Goal: Information Seeking & Learning: Learn about a topic

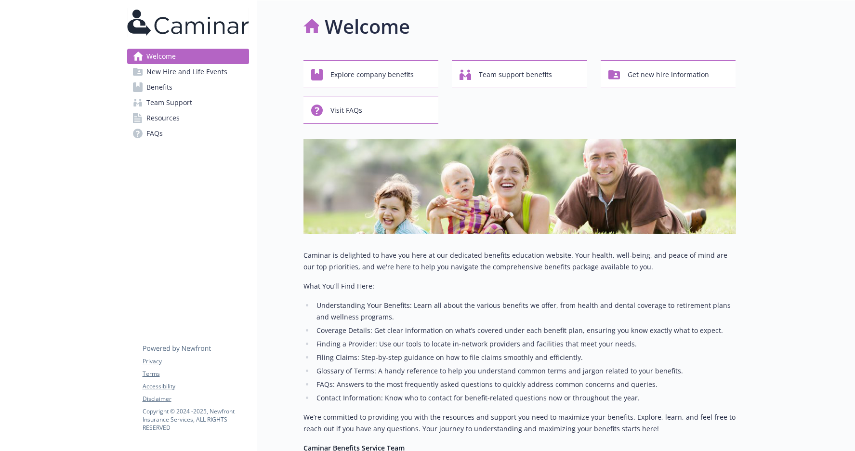
click at [154, 76] on span "New Hire and Life Events" at bounding box center [186, 71] width 81 height 15
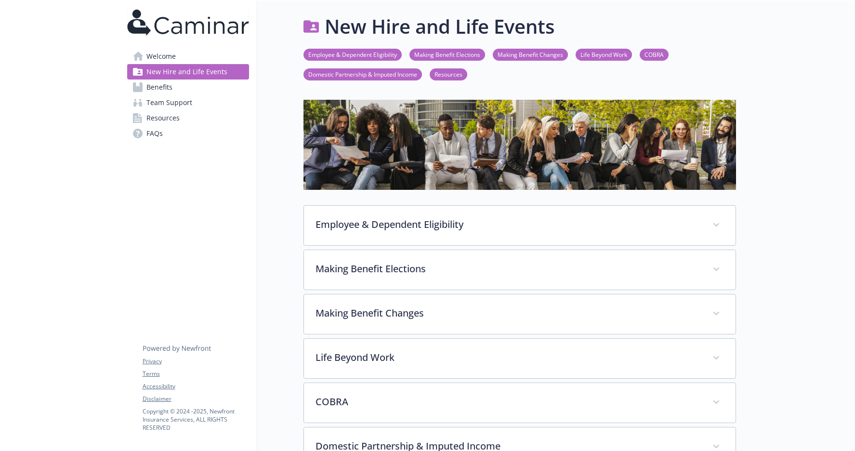
scroll to position [209, 0]
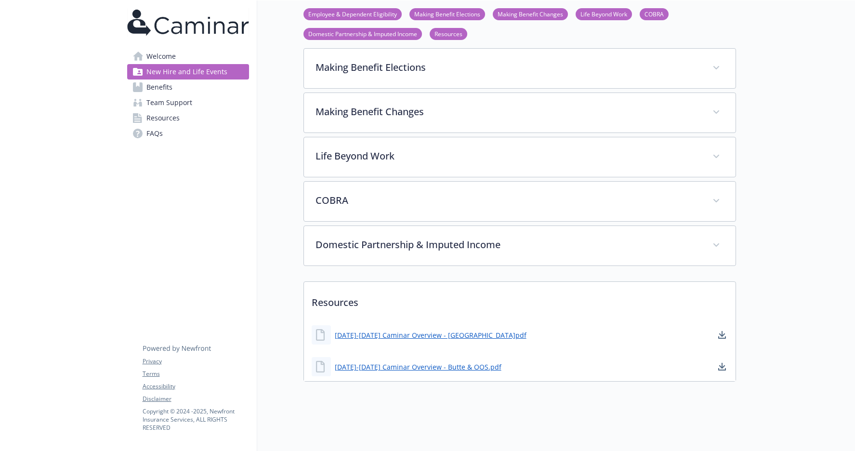
click at [202, 91] on link "Benefits" at bounding box center [188, 87] width 122 height 15
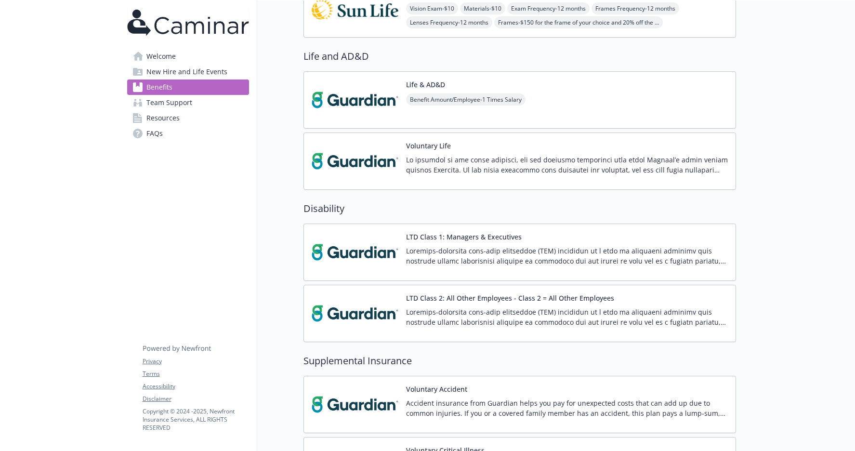
scroll to position [613, 0]
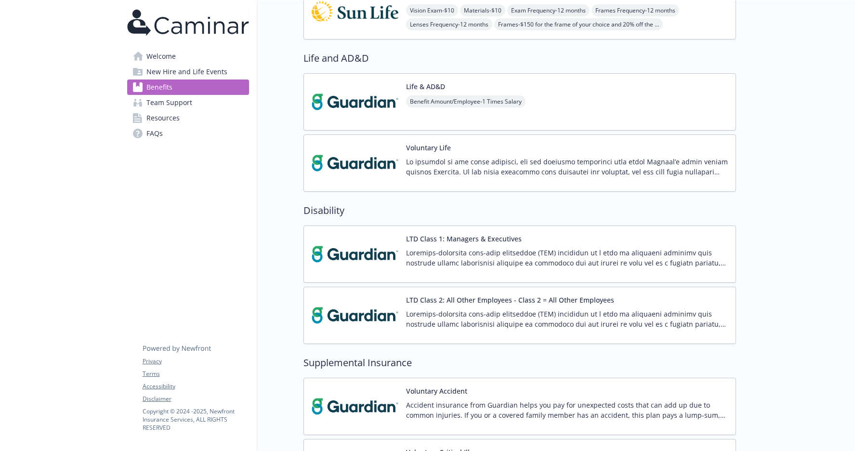
click at [393, 105] on img at bounding box center [355, 101] width 87 height 41
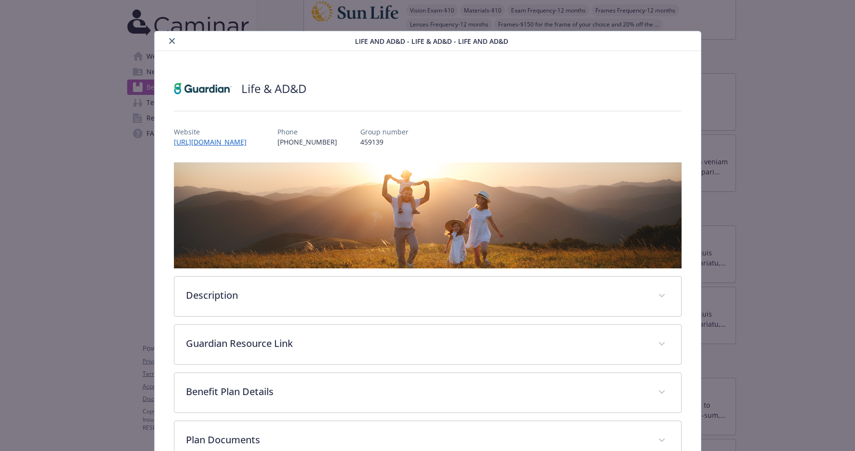
scroll to position [21, 0]
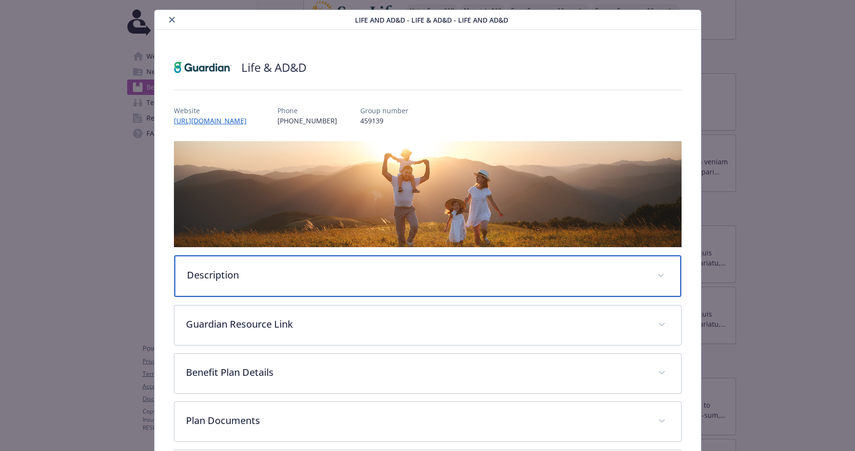
click at [361, 291] on div "Description" at bounding box center [427, 275] width 507 height 41
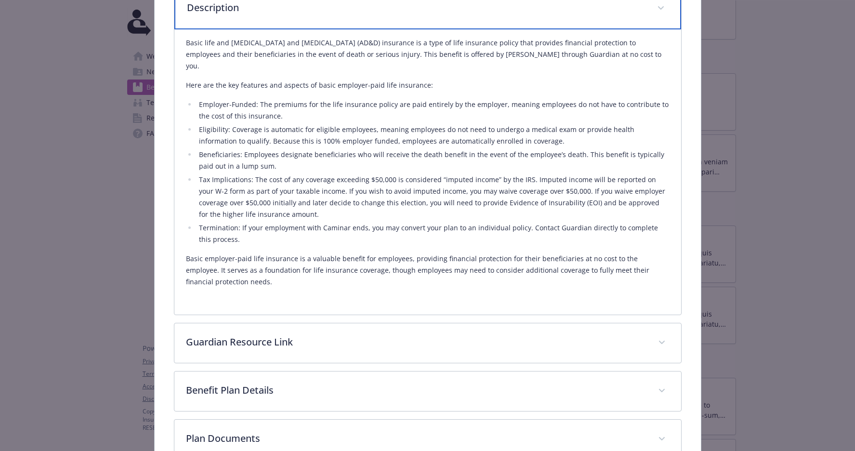
scroll to position [311, 0]
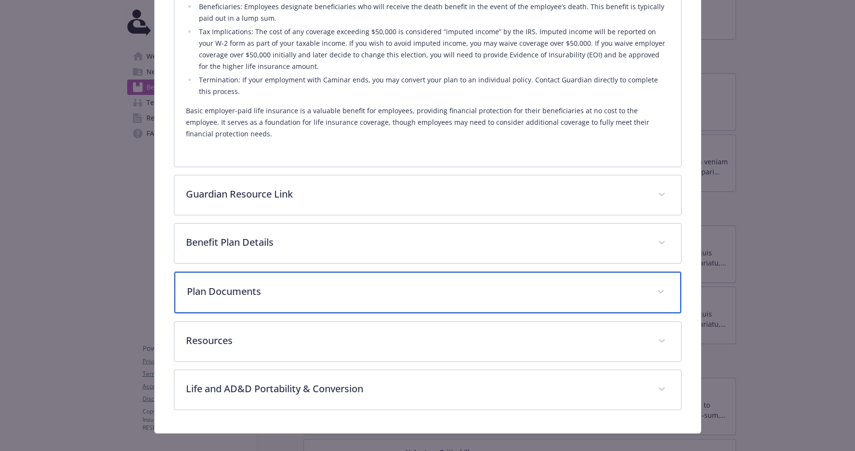
click at [297, 284] on p "Plan Documents" at bounding box center [416, 291] width 459 height 14
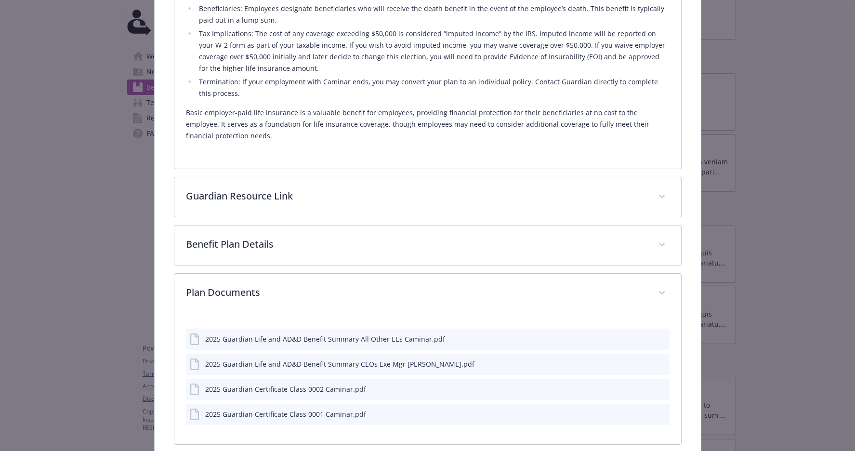
click at [658, 335] on icon "preview file" at bounding box center [660, 338] width 9 height 7
